Goal: Task Accomplishment & Management: Manage account settings

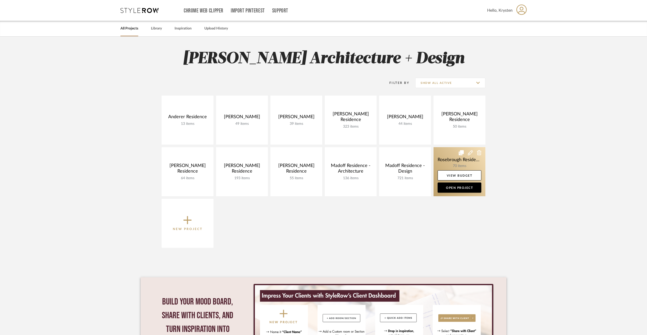
click at [440, 162] on link at bounding box center [459, 171] width 52 height 49
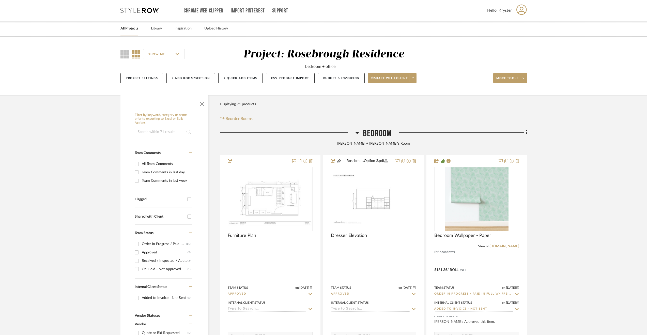
click at [368, 134] on span "Bedroom" at bounding box center [377, 133] width 29 height 11
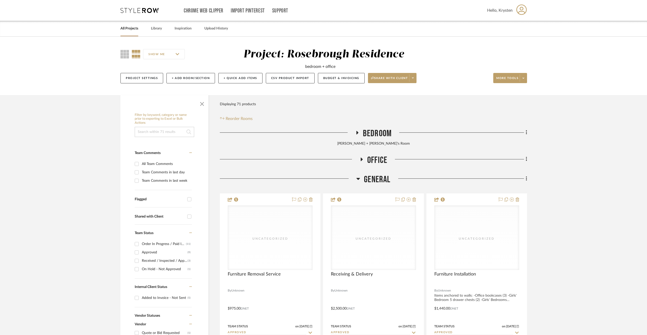
click at [380, 178] on span "General" at bounding box center [377, 179] width 26 height 11
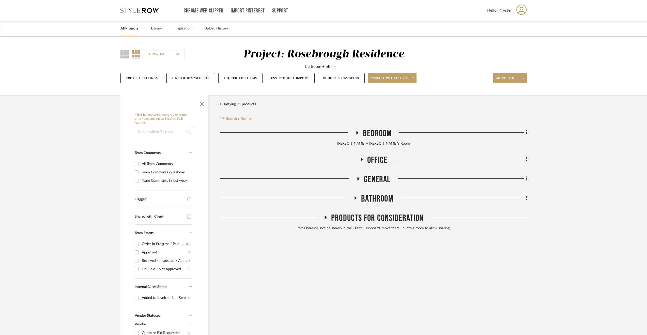
click at [377, 202] on span "Bathroom" at bounding box center [377, 198] width 32 height 11
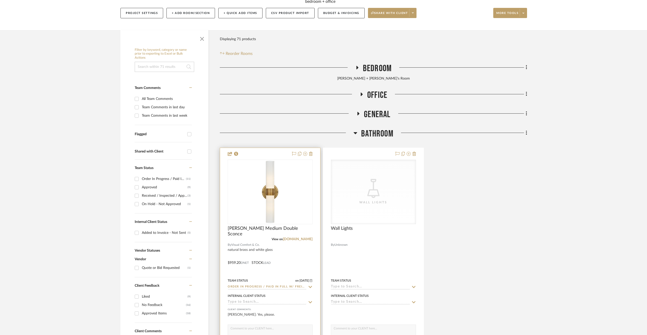
scroll to position [102, 0]
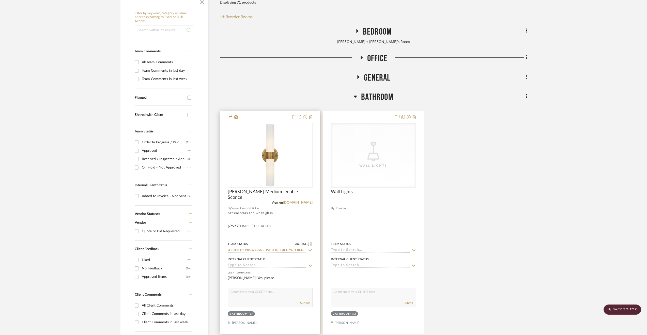
drag, startPoint x: 289, startPoint y: 225, endPoint x: 294, endPoint y: 223, distance: 5.4
click at [290, 224] on div at bounding box center [270, 222] width 100 height 222
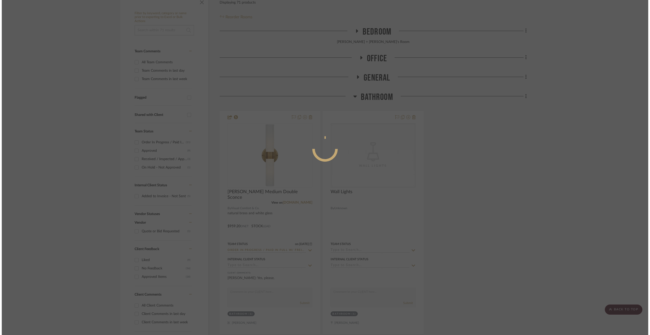
scroll to position [0, 0]
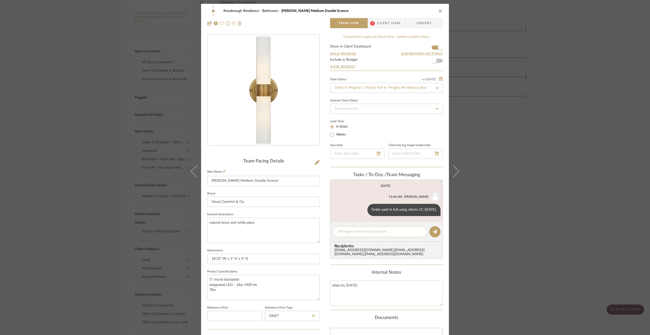
click at [360, 230] on textarea at bounding box center [380, 231] width 84 height 5
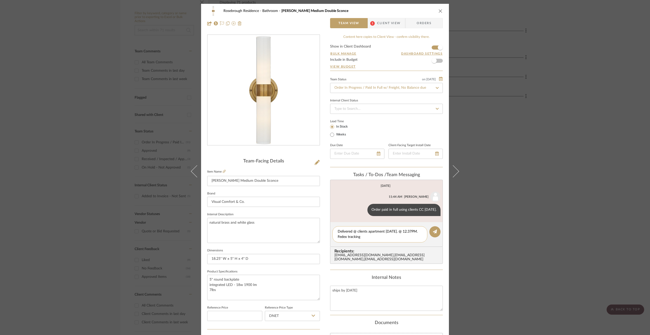
click at [374, 237] on textarea "Delivered @ clients apartment 8/19/26. @ 12.37PM. Fedex tracking" at bounding box center [380, 234] width 84 height 11
paste textarea "883586794618"
type textarea "Delivered @ clients apartment 8/19/26. @ 12.37PM. Fedex tracking 883586794618"
click at [434, 231] on icon at bounding box center [435, 231] width 4 height 4
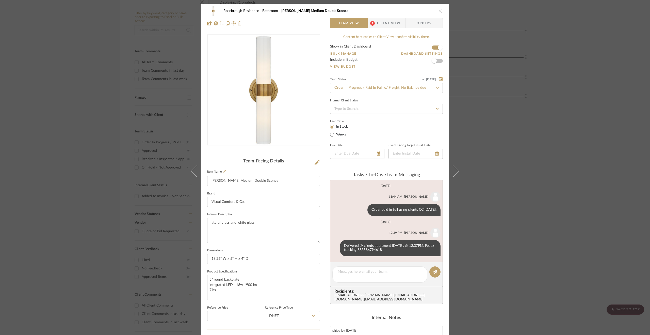
click at [572, 220] on div "Rosebrough Residence Bathroom Jones Medium Double Sconce Team View 1 Client Vie…" at bounding box center [325, 167] width 650 height 335
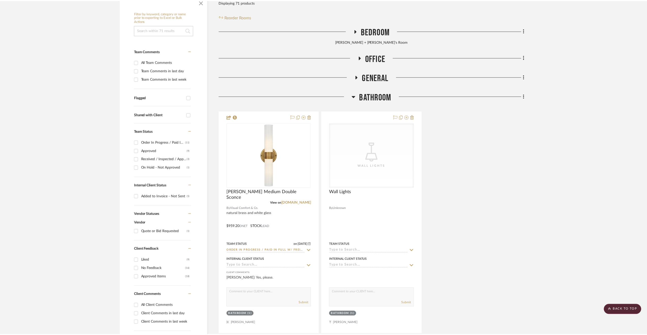
scroll to position [102, 0]
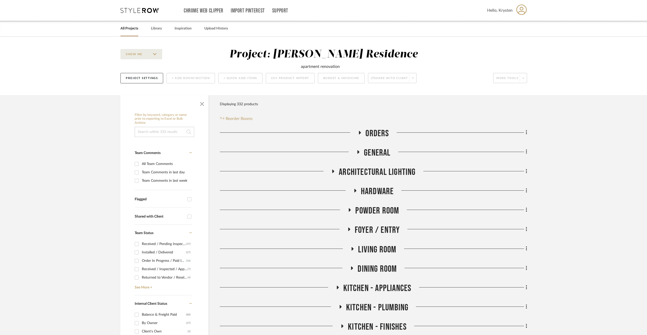
click at [130, 30] on link "All Projects" at bounding box center [129, 28] width 18 height 7
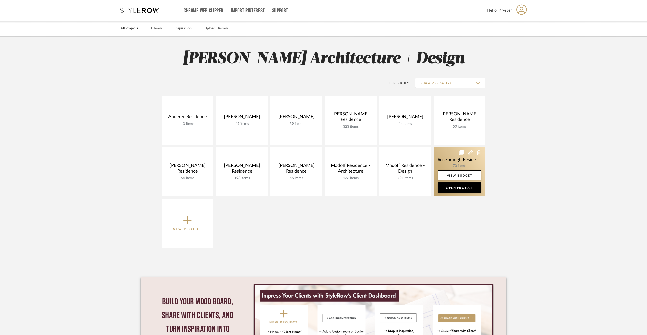
click at [445, 154] on link at bounding box center [459, 171] width 52 height 49
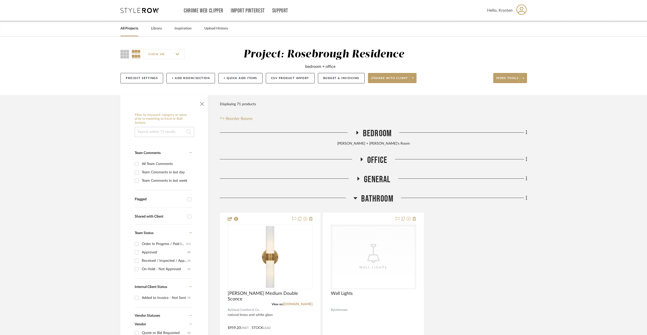
click at [376, 132] on span "Bedroom" at bounding box center [377, 133] width 29 height 11
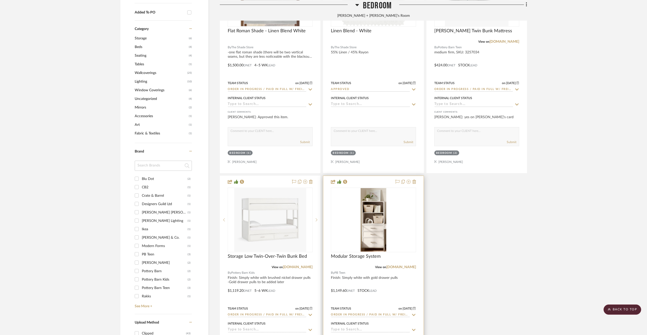
scroll to position [508, 0]
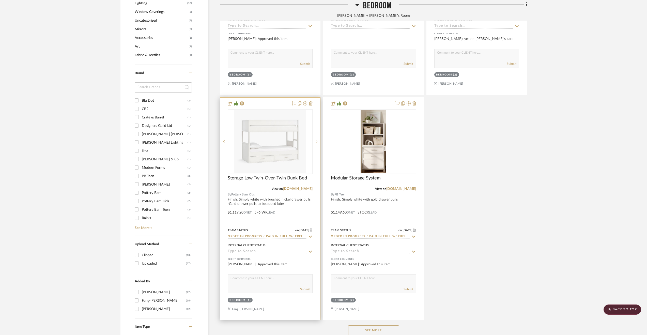
click at [289, 211] on div at bounding box center [270, 209] width 100 height 222
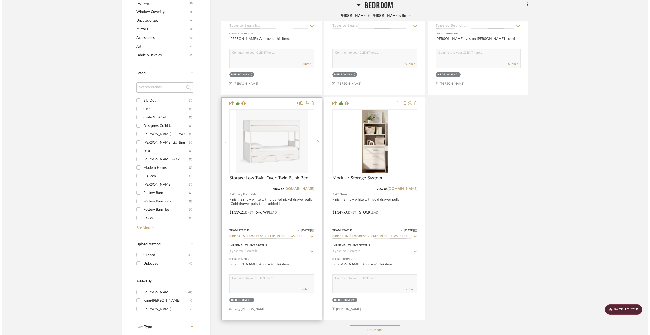
scroll to position [0, 0]
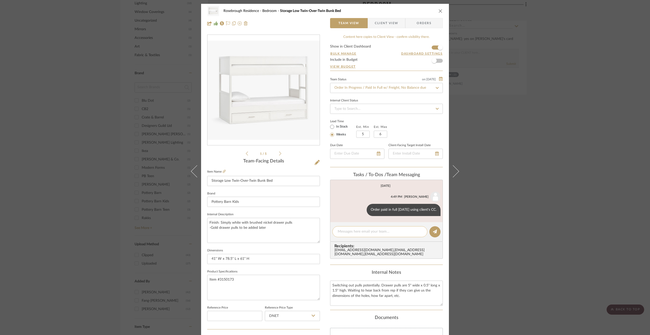
click at [381, 233] on textarea at bounding box center [380, 231] width 84 height 5
type textarea "Delivered @ receiver [DATE]."
click at [436, 229] on button at bounding box center [435, 231] width 11 height 11
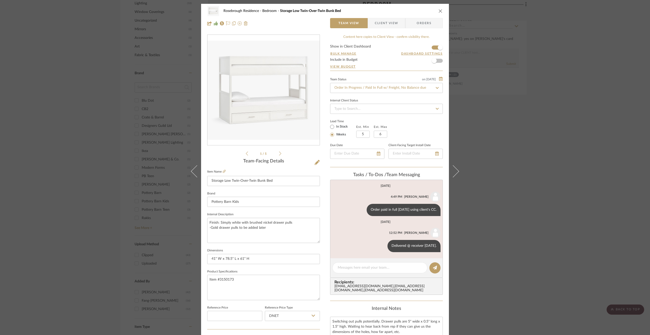
click at [506, 163] on div "Rosebrough Residence Bedroom Storage Low Twin-Over-Twin Bunk Bed Team View Clie…" at bounding box center [325, 167] width 650 height 335
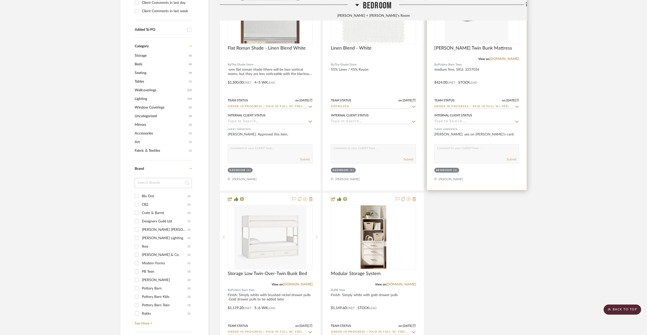
scroll to position [330, 0]
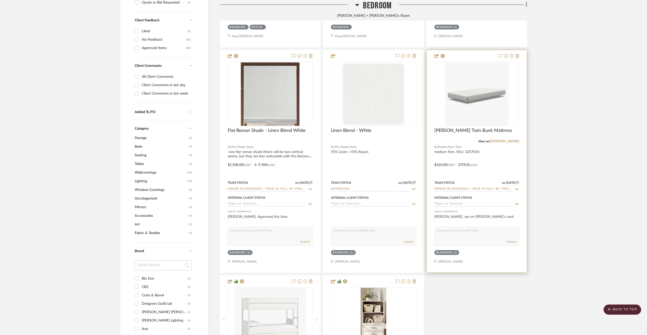
click at [509, 152] on div at bounding box center [477, 161] width 100 height 222
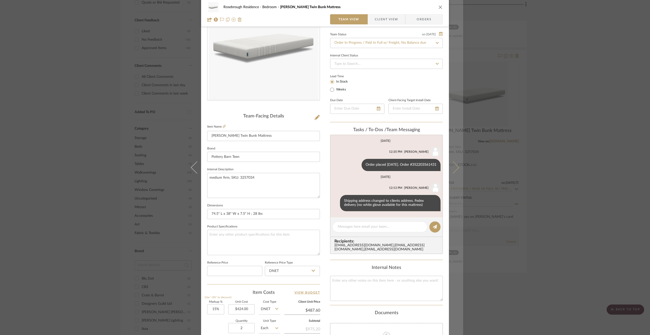
scroll to position [76, 0]
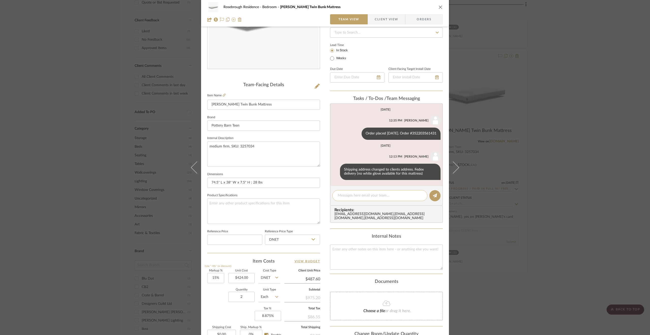
click at [377, 196] on textarea at bounding box center [380, 195] width 84 height 5
